Goal: Transaction & Acquisition: Purchase product/service

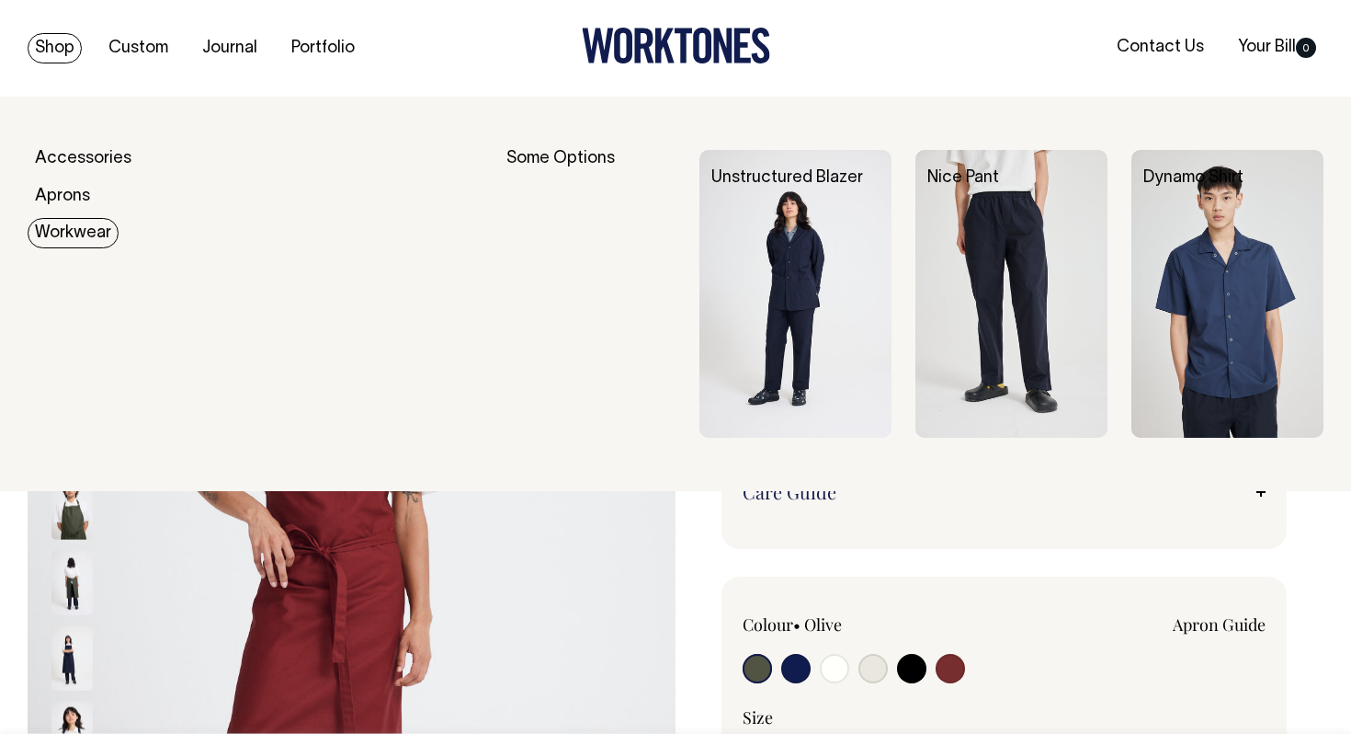
click at [102, 235] on link "Workwear" at bounding box center [73, 233] width 91 height 30
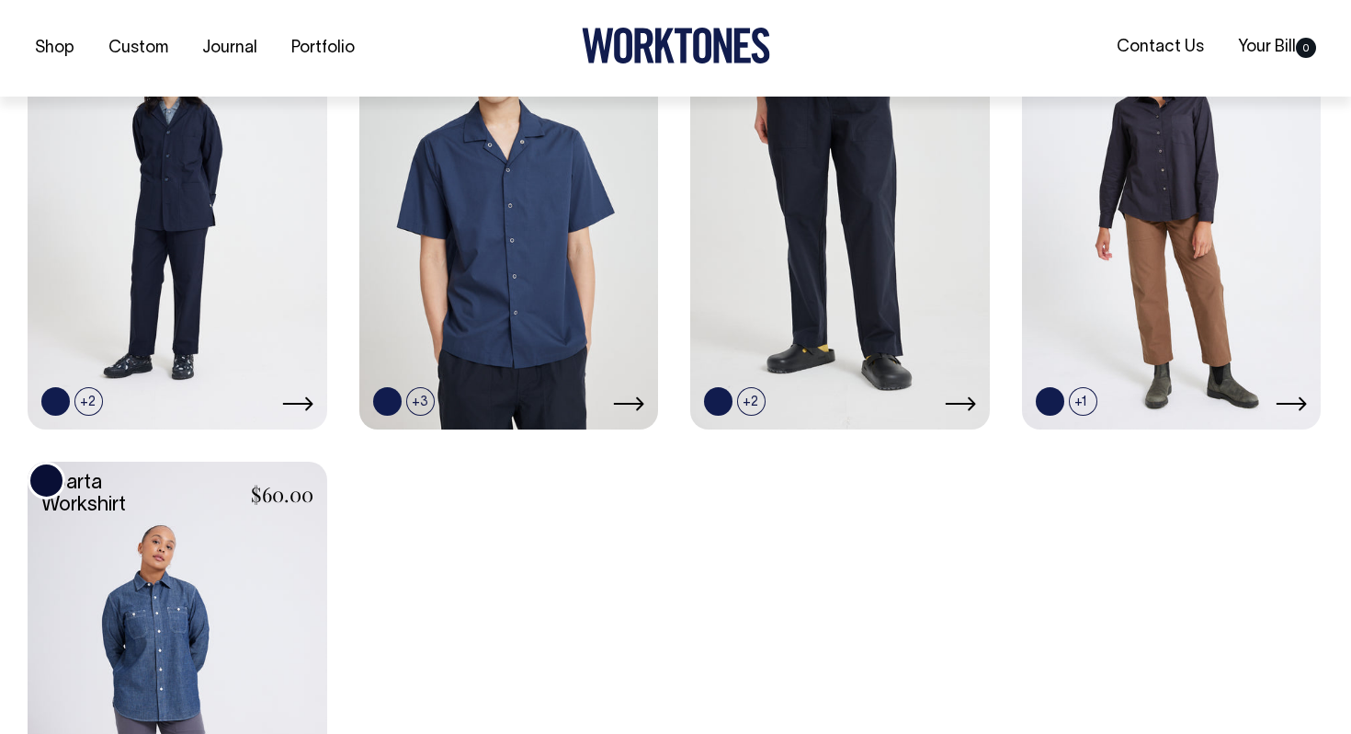
scroll to position [635, 0]
click at [552, 234] on link at bounding box center [509, 202] width 300 height 445
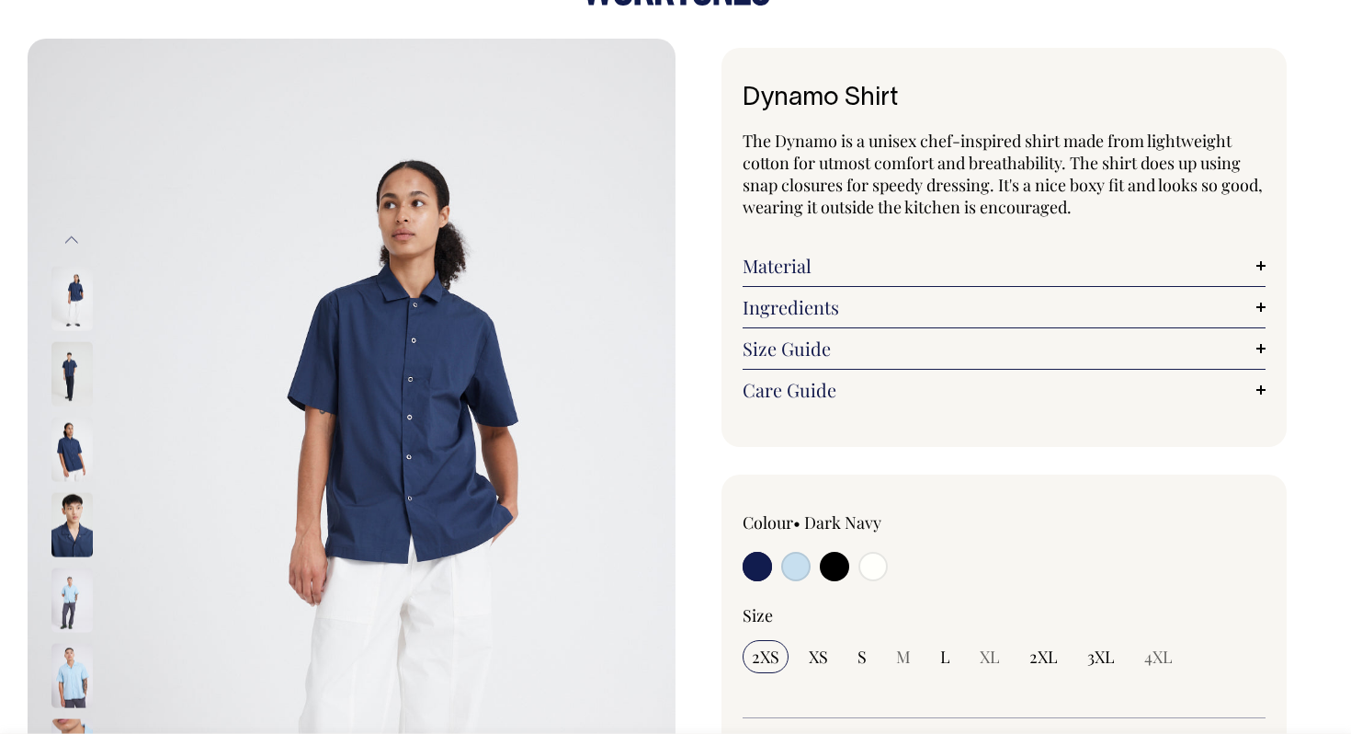
click at [878, 572] on input "radio" at bounding box center [873, 566] width 29 height 29
radio input "true"
select select "Off-White"
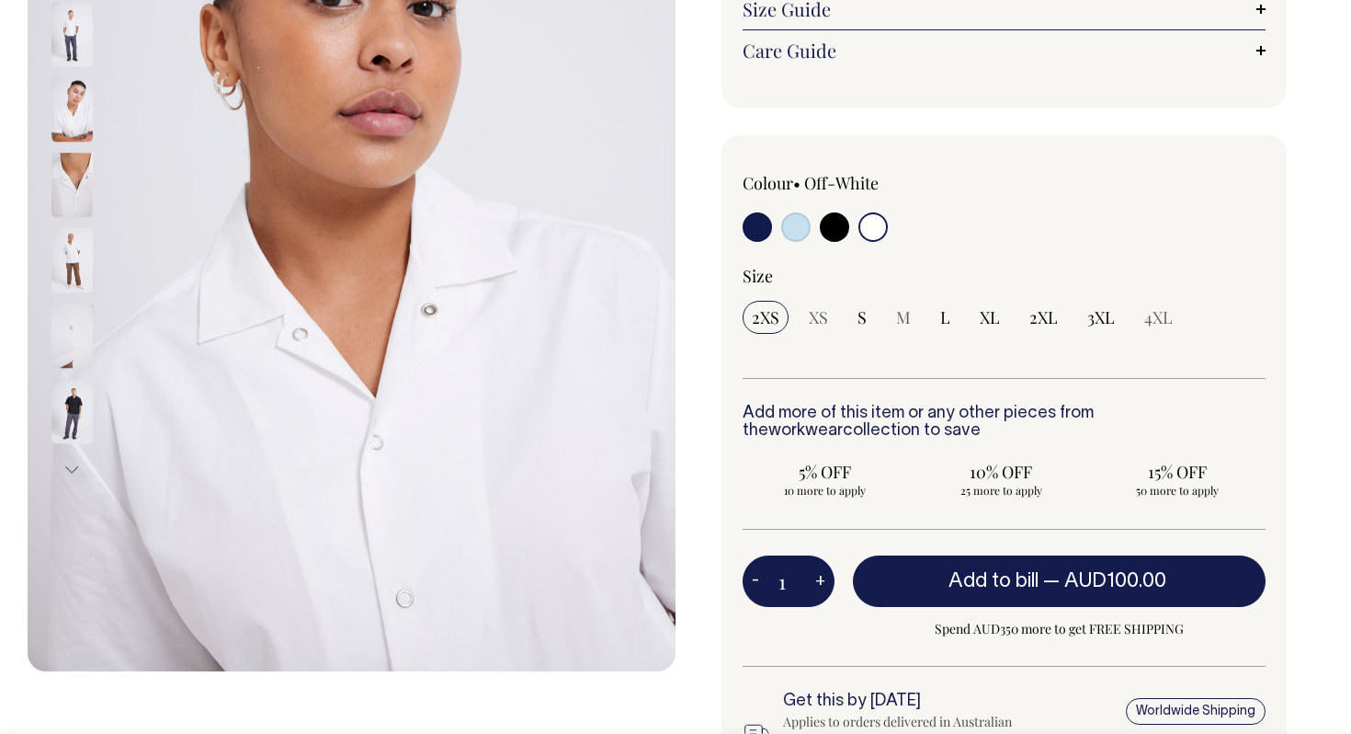
scroll to position [398, 0]
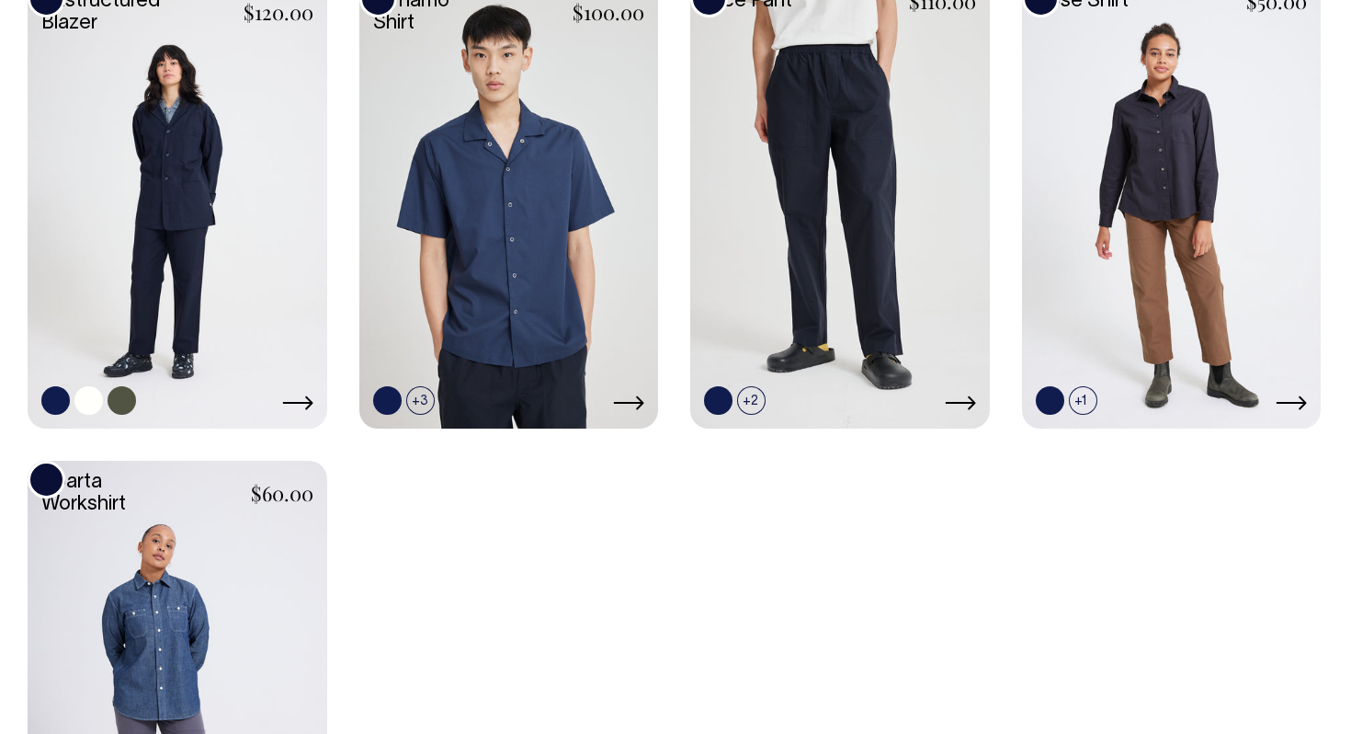
click at [222, 192] on link at bounding box center [178, 202] width 300 height 445
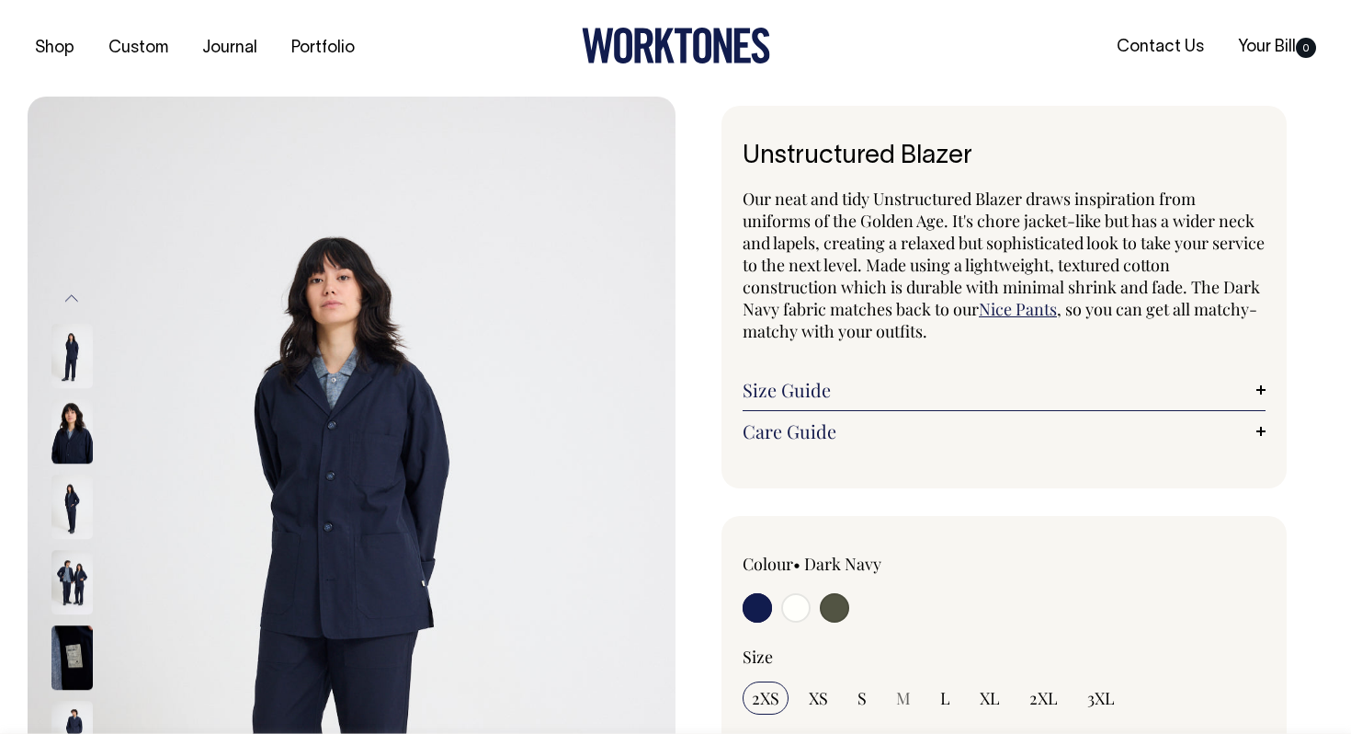
click at [838, 610] on input "radio" at bounding box center [834, 607] width 29 height 29
radio input "true"
select select "Olive"
